Goal: Task Accomplishment & Management: Use online tool/utility

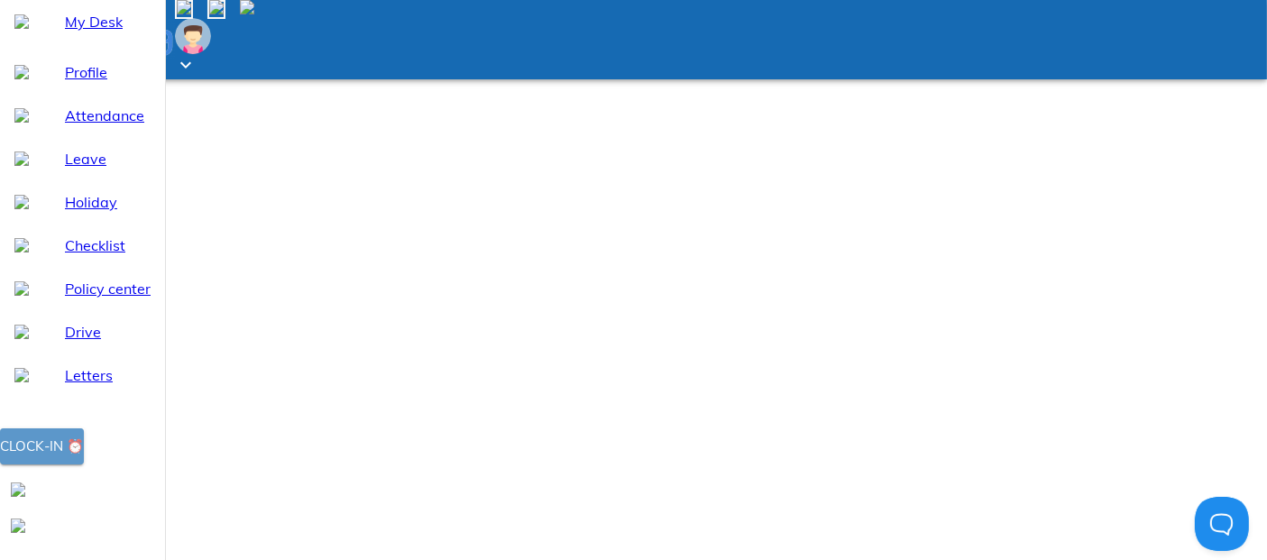
click at [84, 458] on span "Clock-in ⏰" at bounding box center [42, 446] width 84 height 23
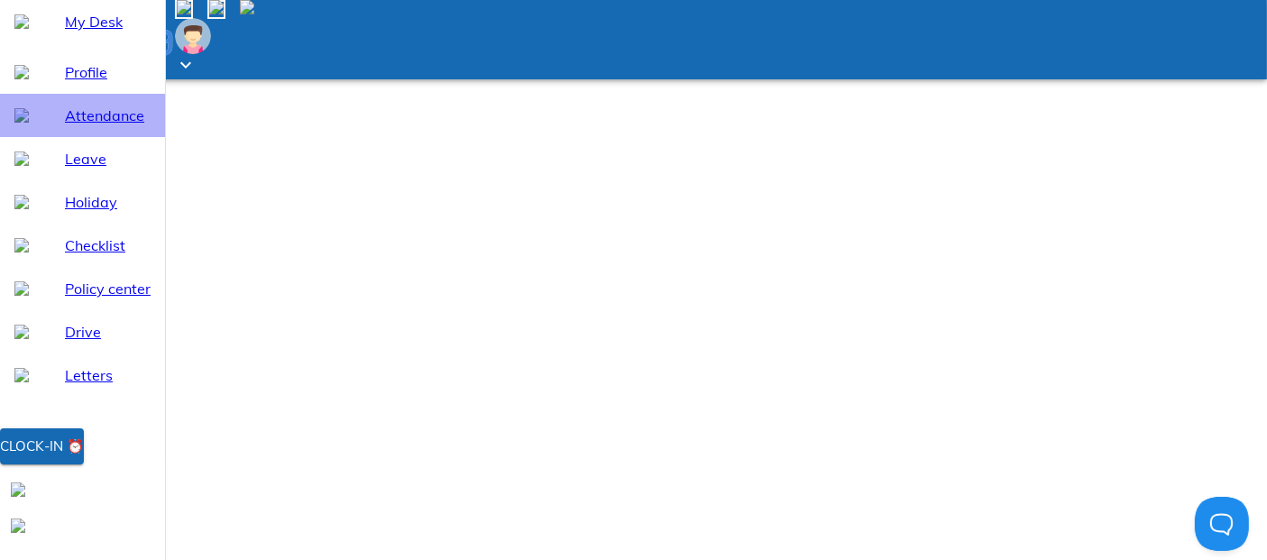
click at [65, 126] on span "Attendance" at bounding box center [108, 116] width 86 height 22
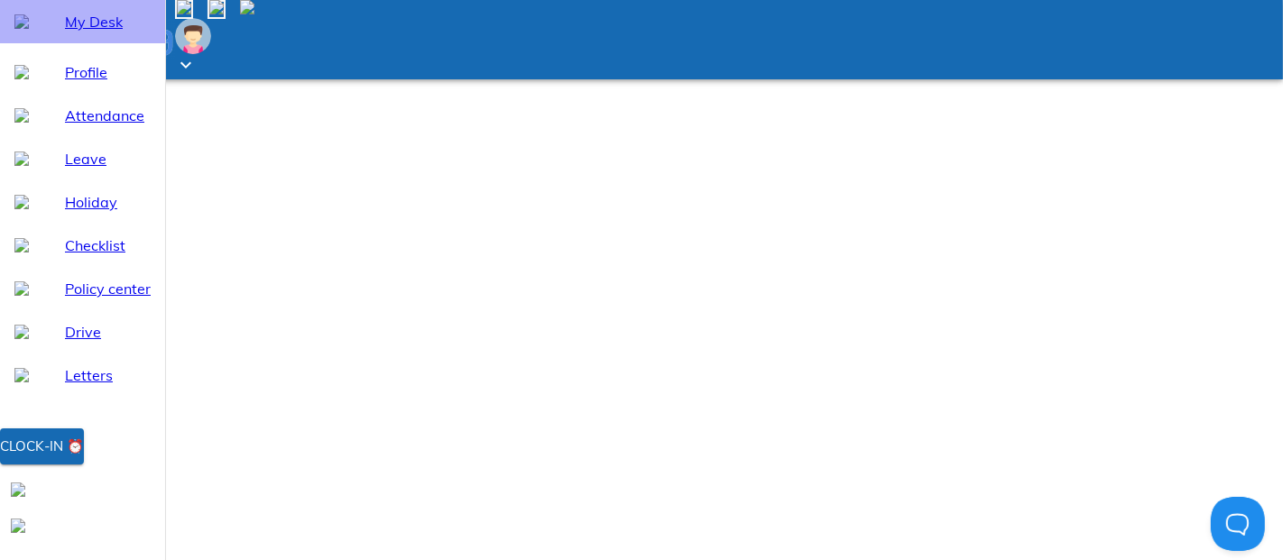
click at [84, 32] on span "My Desk" at bounding box center [108, 22] width 86 height 22
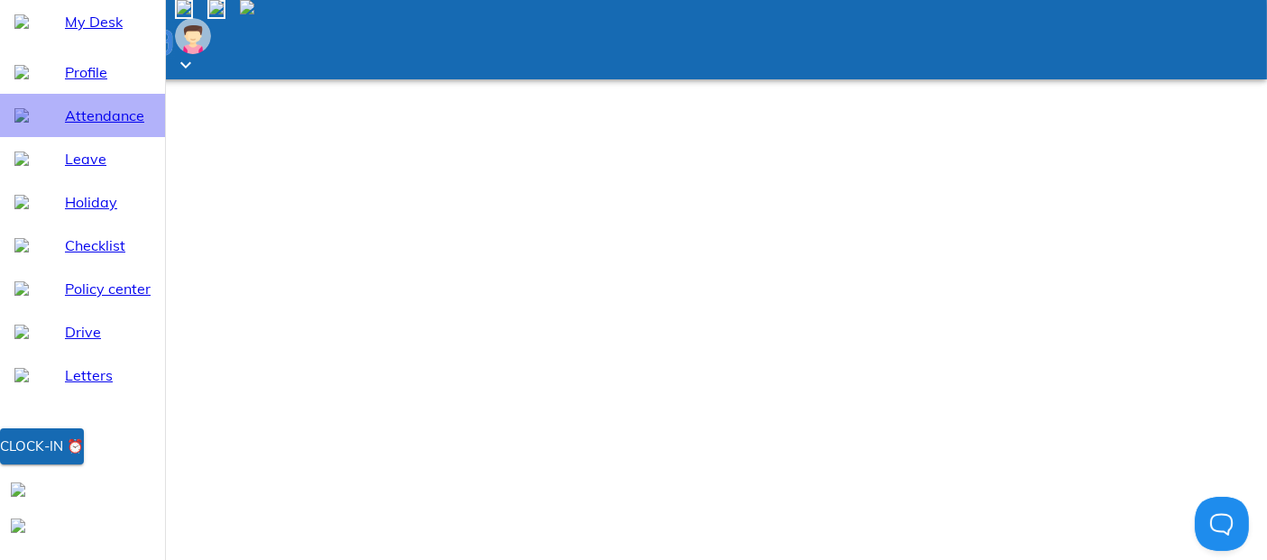
click at [85, 126] on span "Attendance" at bounding box center [108, 116] width 86 height 22
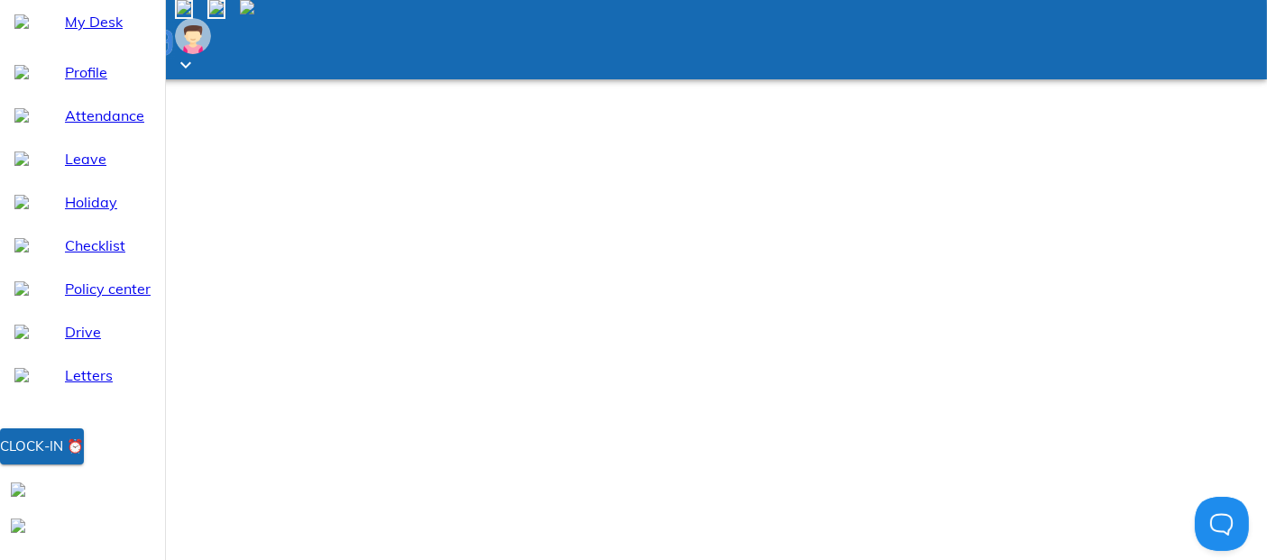
select select "9"
click at [84, 458] on div "Clock-in ⏰" at bounding box center [42, 446] width 84 height 23
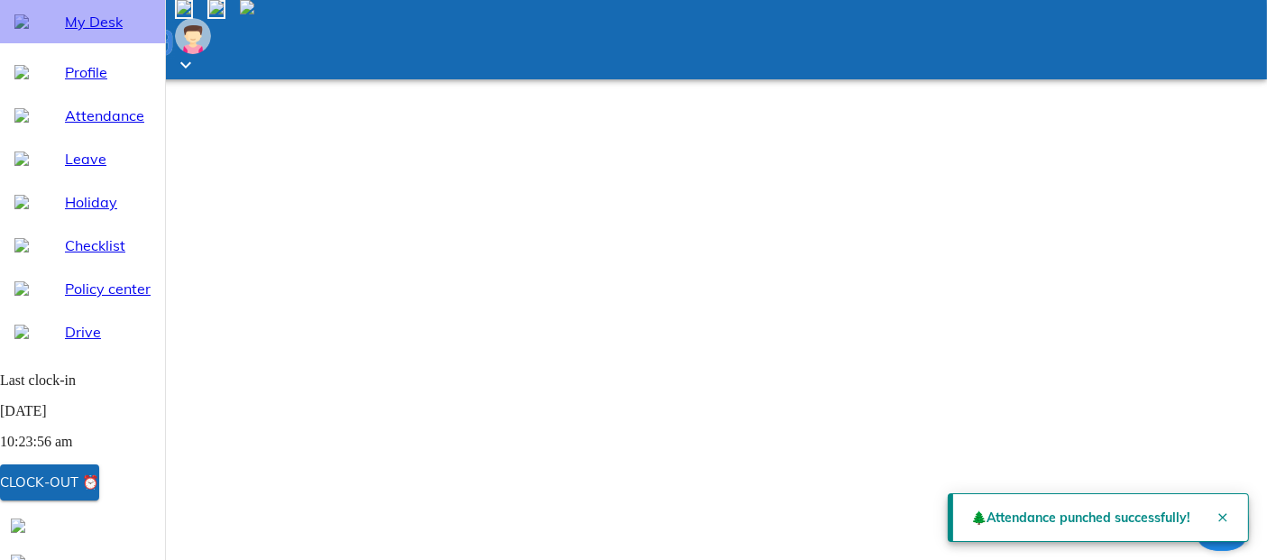
click at [77, 43] on div "My Desk" at bounding box center [82, 21] width 165 height 43
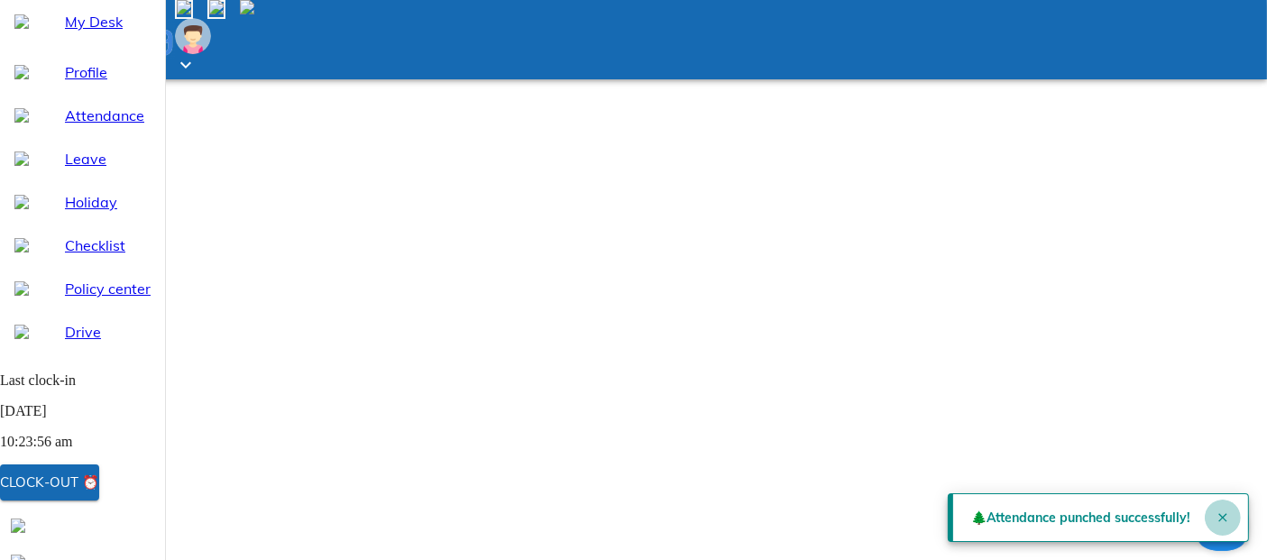
click at [1216, 511] on icon "Close" at bounding box center [1223, 518] width 14 height 14
